Goal: Entertainment & Leisure: Consume media (video, audio)

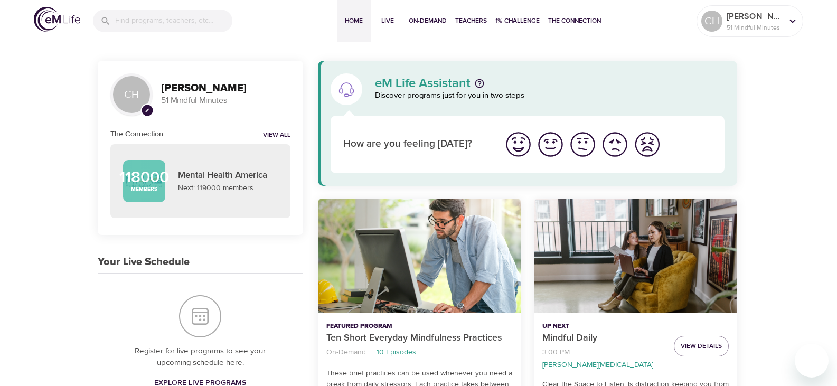
click at [553, 152] on img "I'm feeling good" at bounding box center [550, 144] width 29 height 29
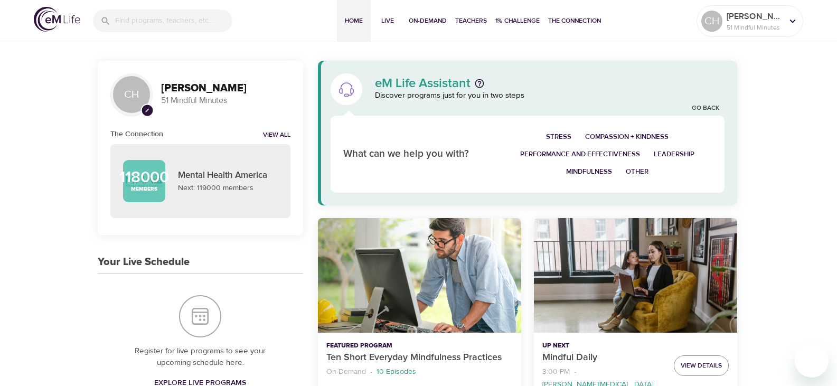
click at [639, 172] on span "Other" at bounding box center [637, 172] width 23 height 12
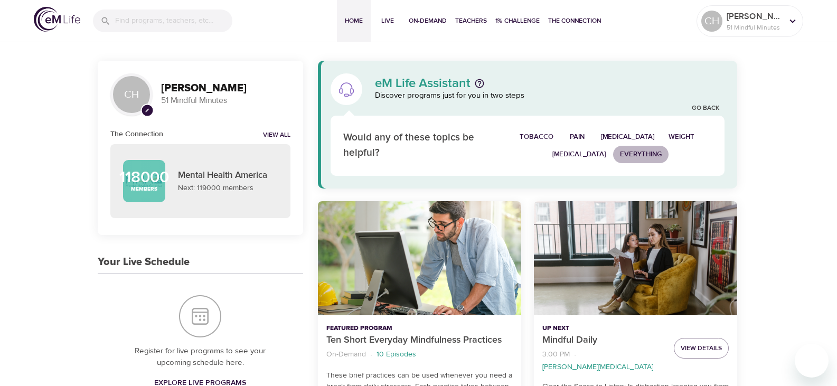
click at [620, 154] on span "Everything" at bounding box center [641, 154] width 42 height 12
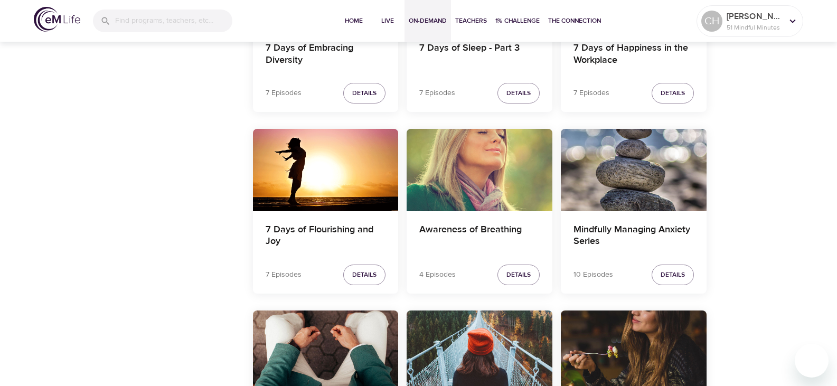
scroll to position [1426, 0]
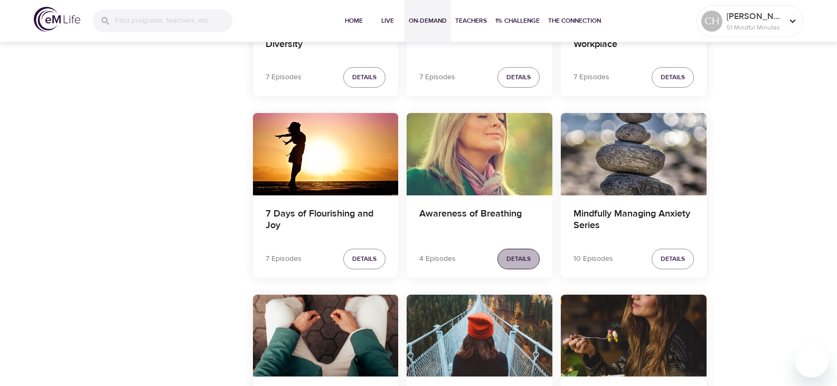
click at [526, 262] on span "Details" at bounding box center [518, 259] width 24 height 11
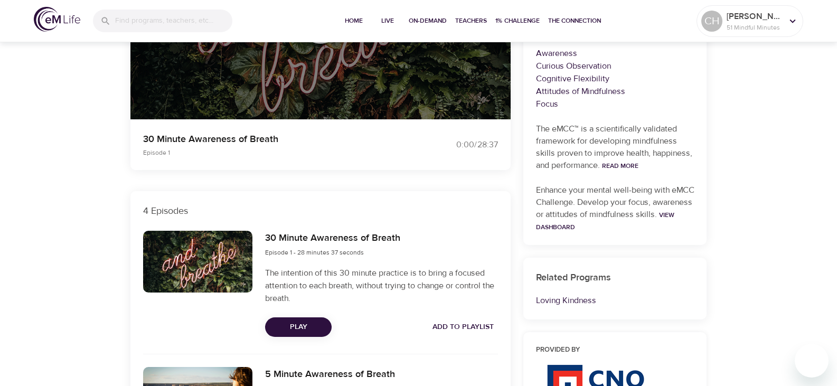
scroll to position [317, 0]
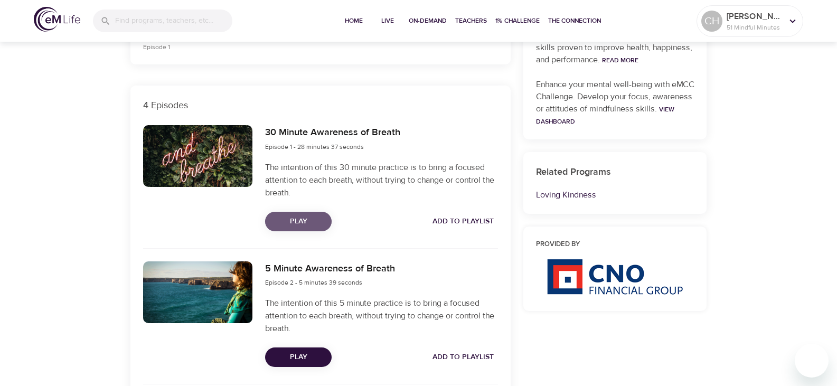
click at [301, 222] on span "Play" at bounding box center [299, 221] width 50 height 13
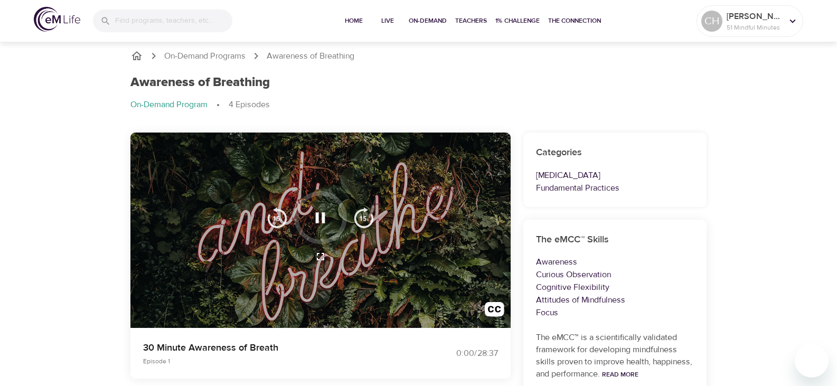
scroll to position [0, 0]
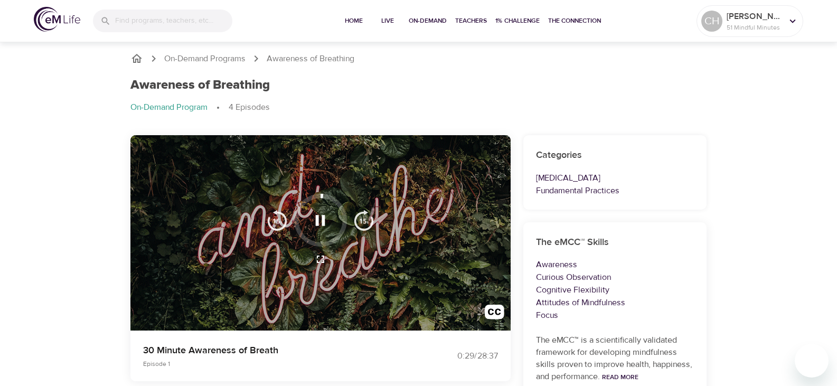
click at [621, 106] on ol "On-Demand Program 4 Episodes" at bounding box center [418, 107] width 577 height 13
